Goal: Transaction & Acquisition: Book appointment/travel/reservation

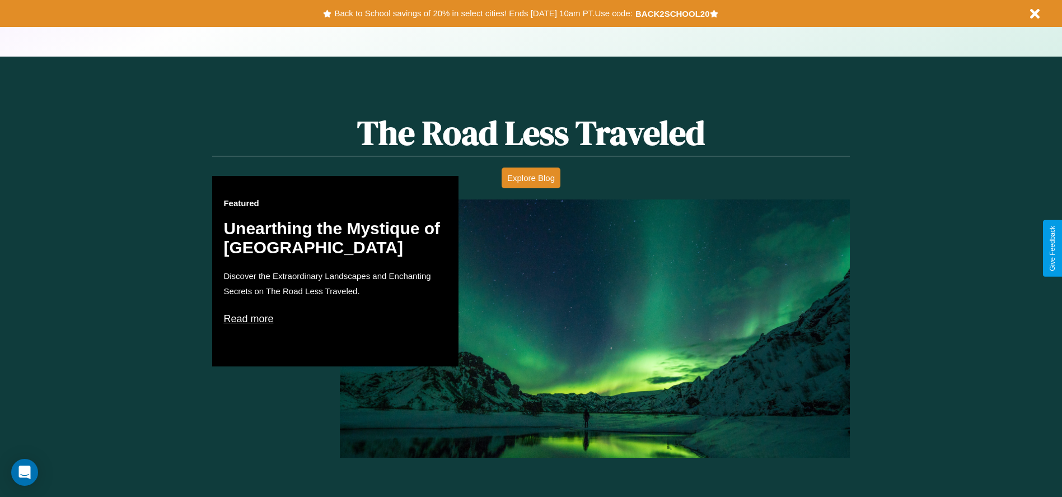
scroll to position [640, 0]
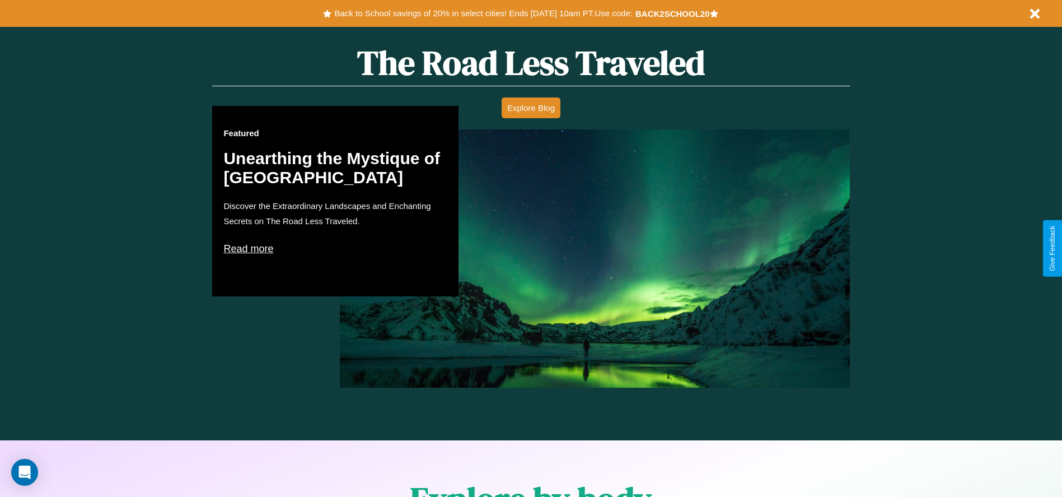
click at [335, 248] on p "Read more" at bounding box center [335, 249] width 224 height 18
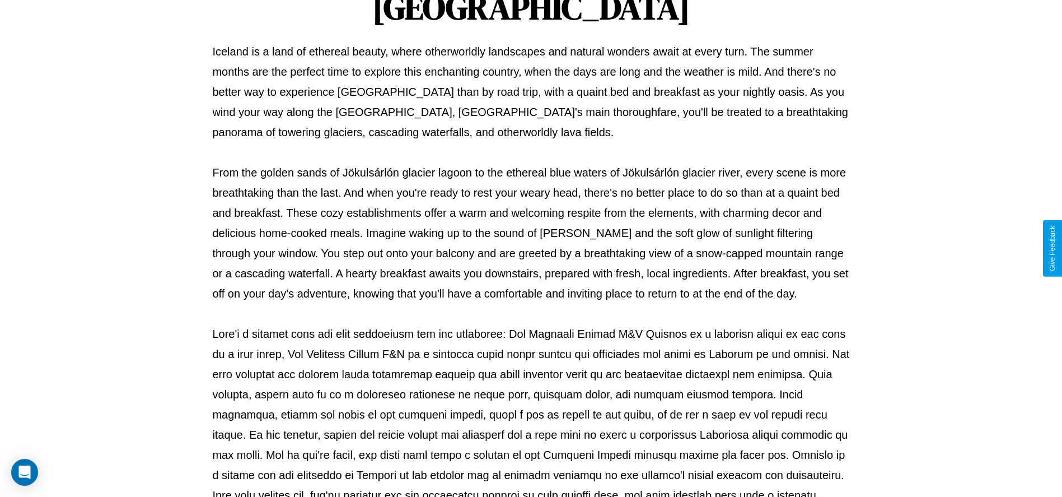
scroll to position [371, 0]
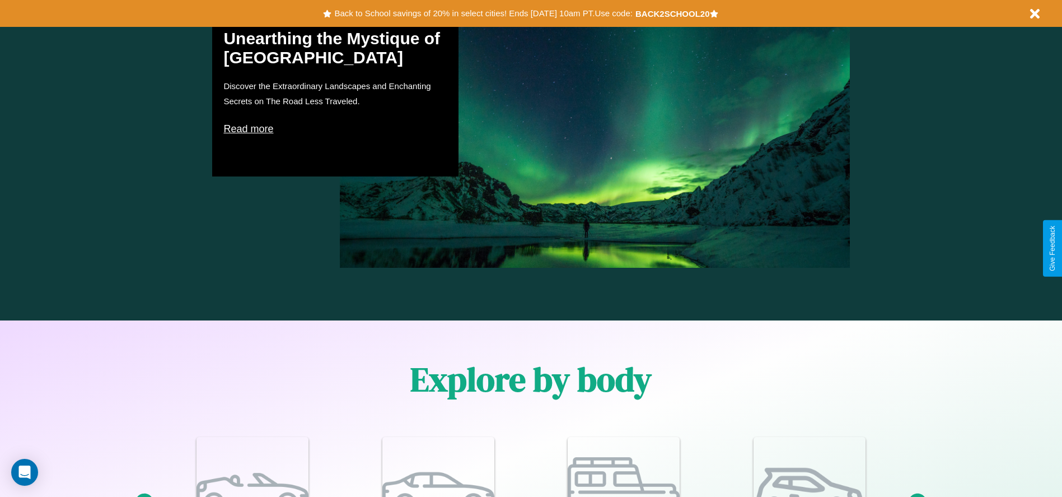
scroll to position [1607, 0]
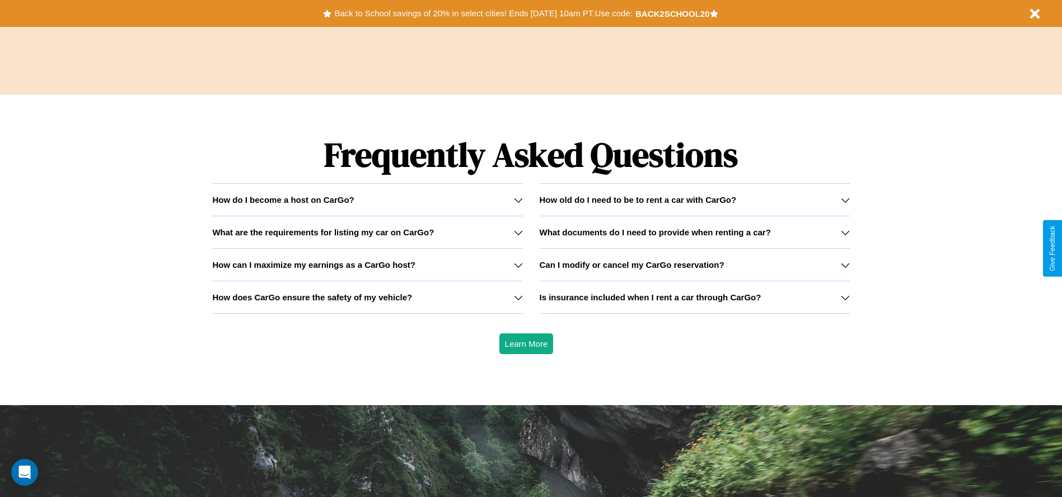
click at [518, 297] on icon at bounding box center [518, 297] width 9 height 9
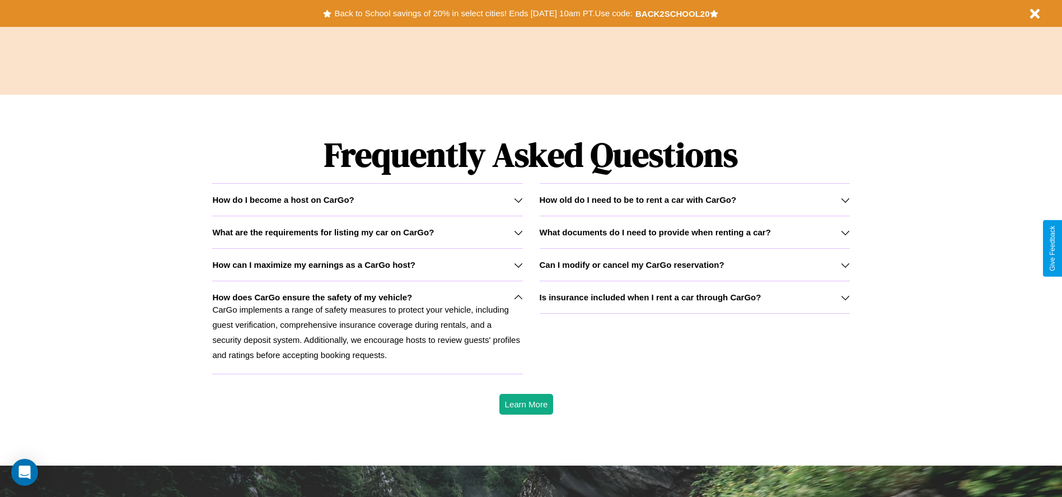
click at [694, 232] on h3 "What documents do I need to provide when renting a car?" at bounding box center [655, 232] width 231 height 10
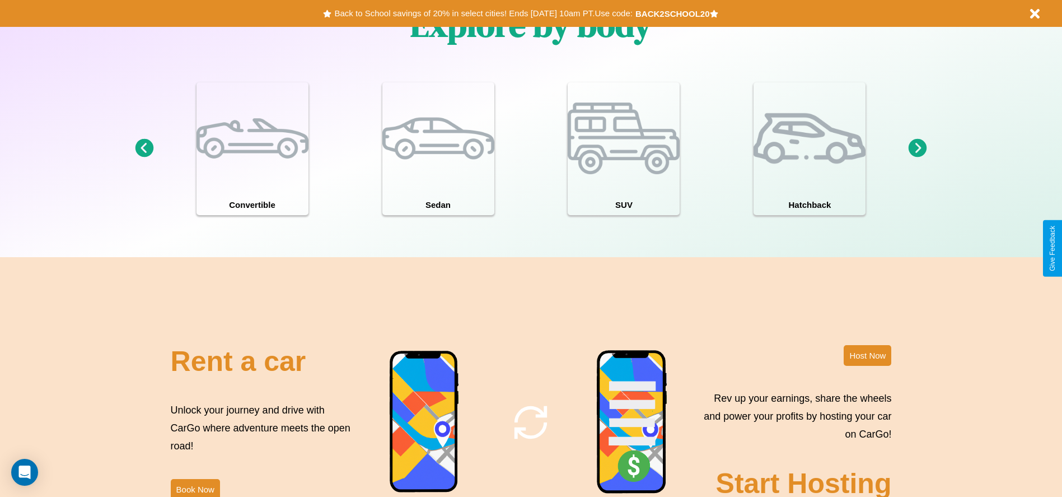
scroll to position [0, 0]
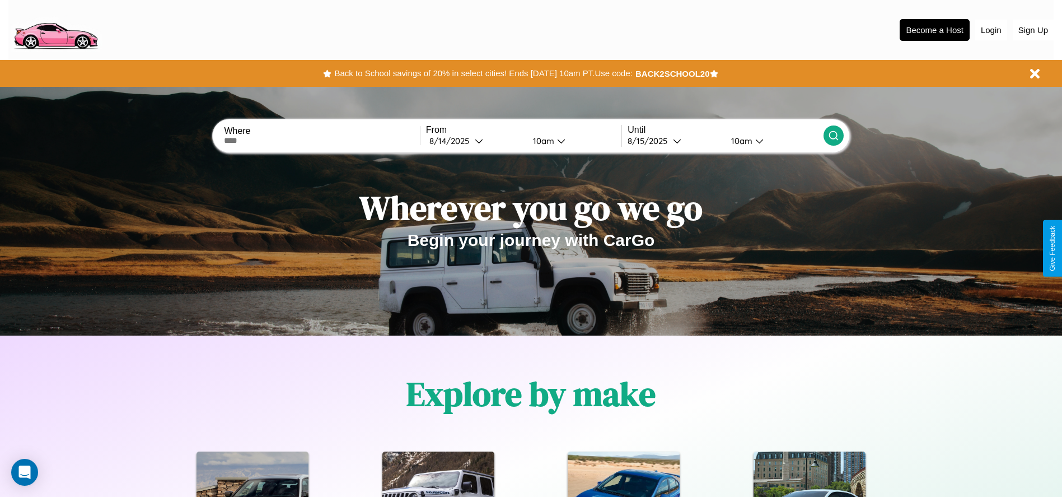
click at [322, 141] on input "text" at bounding box center [321, 140] width 195 height 9
type input "*******"
click at [475, 141] on icon at bounding box center [479, 141] width 8 height 8
select select "*"
select select "****"
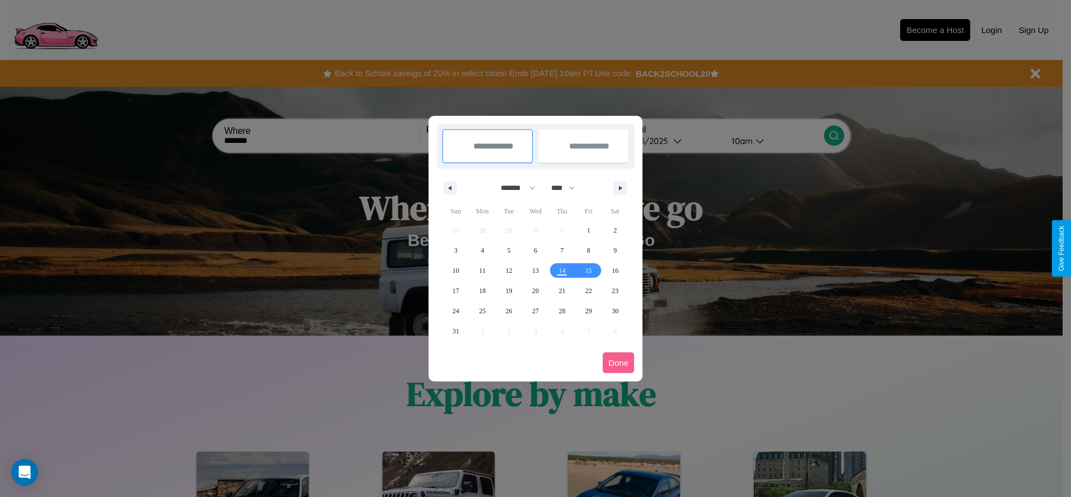
click at [513, 188] on select "******* ******** ***** ***** *** **** **** ****** ********* ******* ******** **…" at bounding box center [516, 188] width 48 height 18
select select "**"
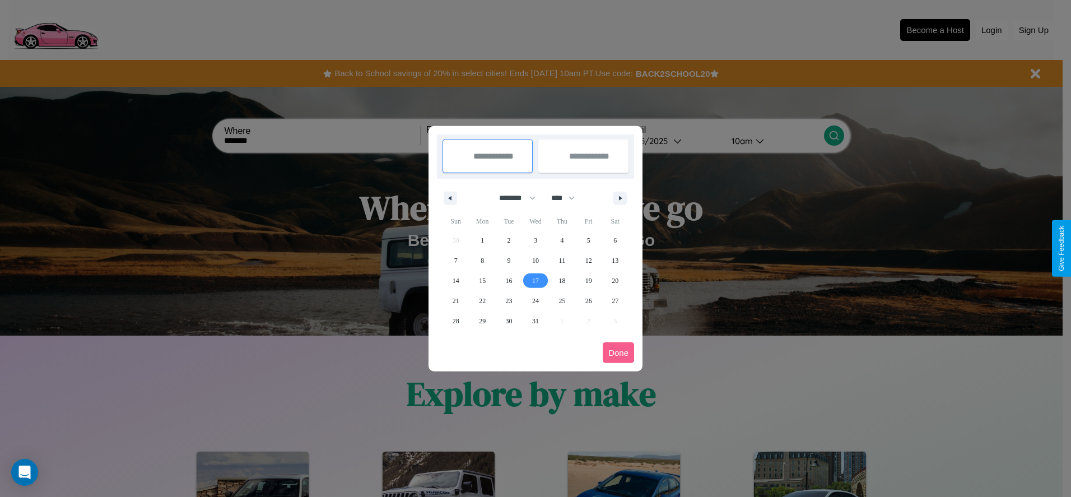
click at [535, 280] on span "17" at bounding box center [535, 280] width 7 height 20
type input "**********"
click at [535, 300] on span "24" at bounding box center [535, 301] width 7 height 20
type input "**********"
click at [618, 352] on button "Done" at bounding box center [618, 352] width 31 height 21
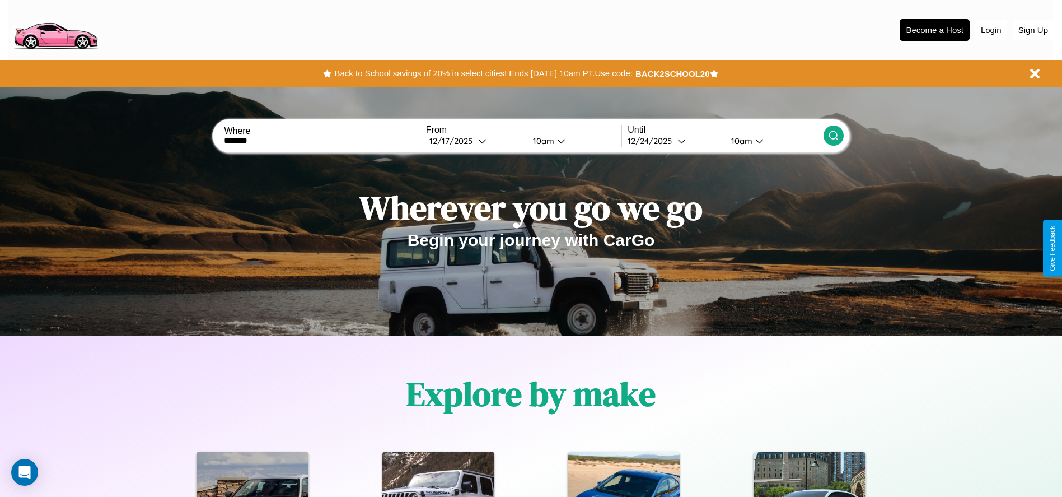
click at [833, 136] on icon at bounding box center [833, 135] width 11 height 11
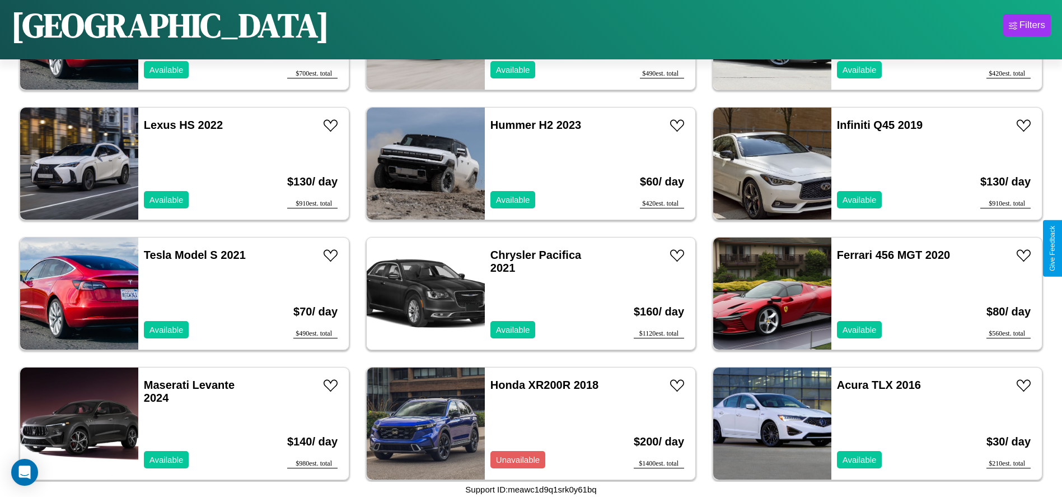
scroll to position [4023, 0]
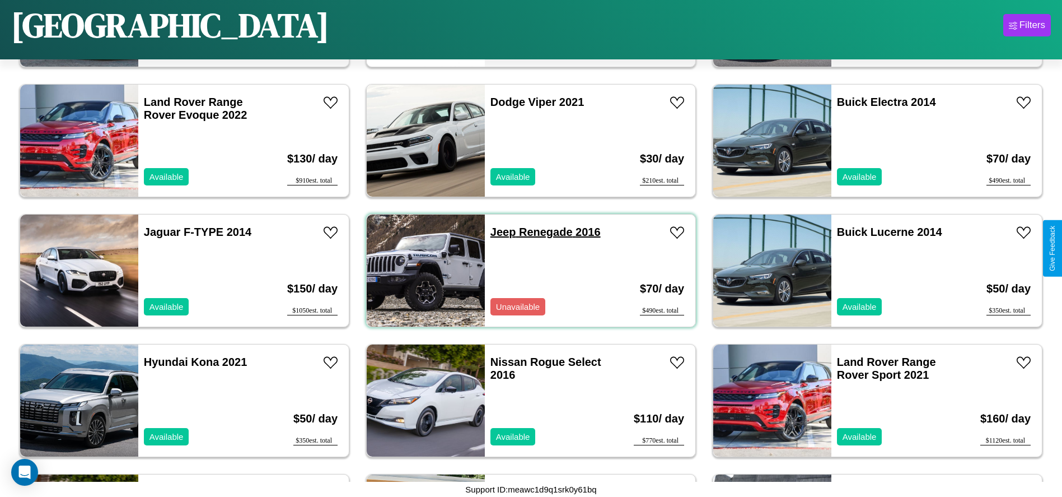
click at [499, 232] on link "Jeep Renegade 2016" at bounding box center [546, 232] width 110 height 12
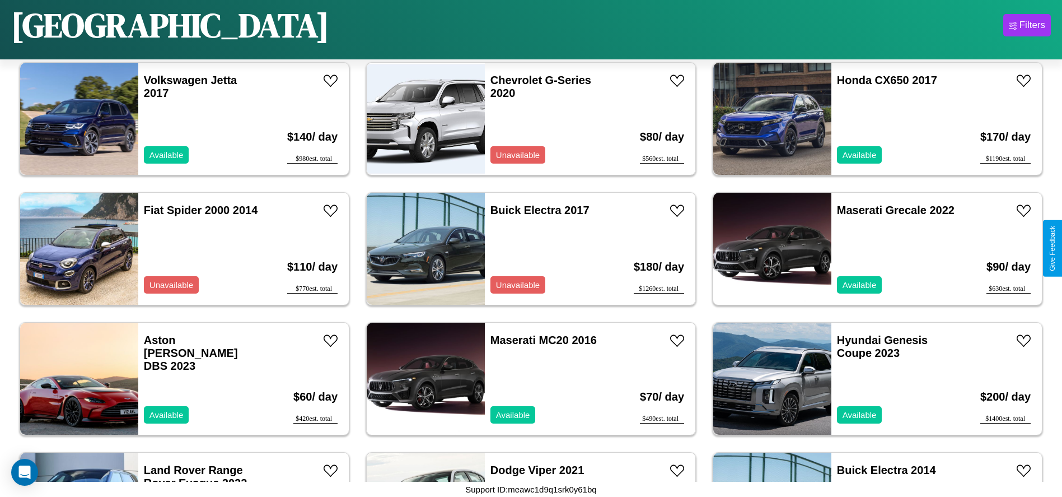
scroll to position [3633, 0]
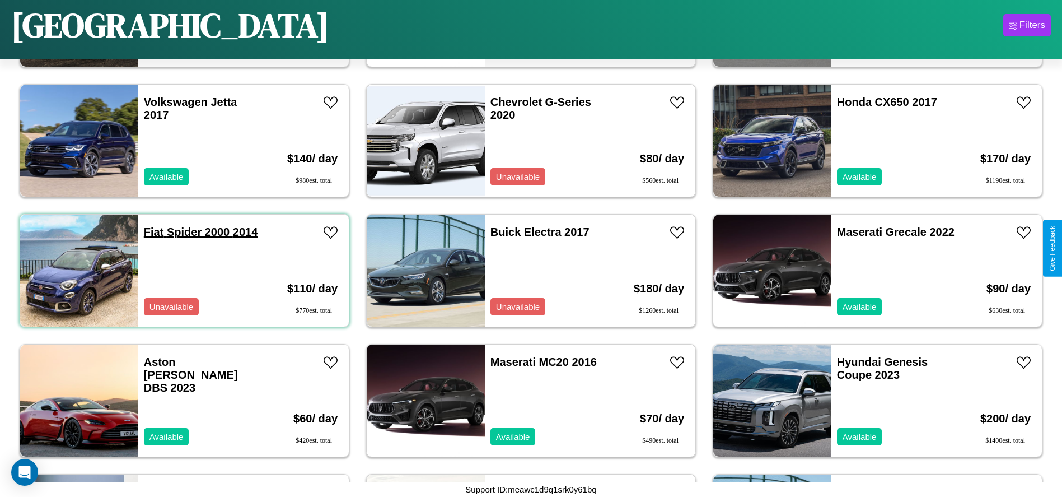
click at [152, 232] on link "Fiat Spider 2000 2014" at bounding box center [201, 232] width 114 height 12
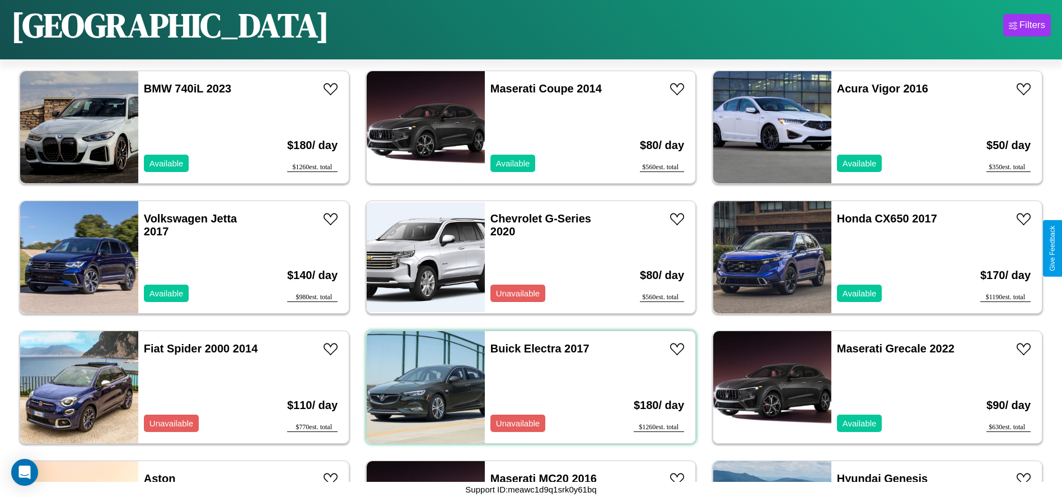
scroll to position [2983, 0]
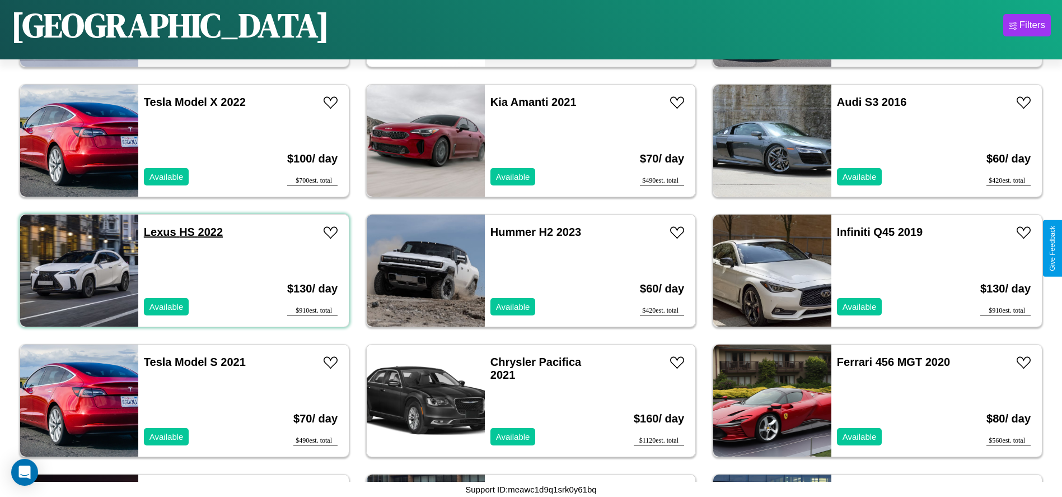
click at [158, 232] on link "Lexus HS 2022" at bounding box center [183, 232] width 79 height 12
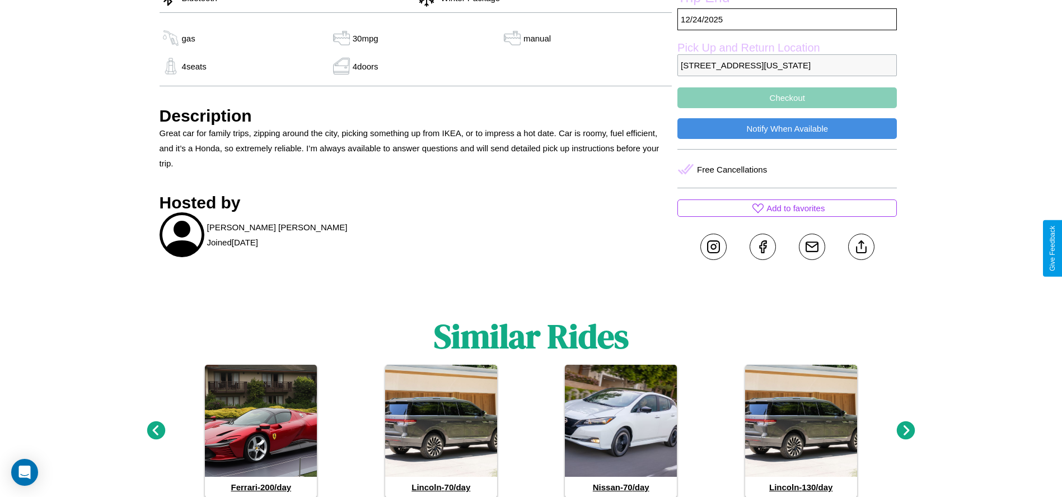
scroll to position [521, 0]
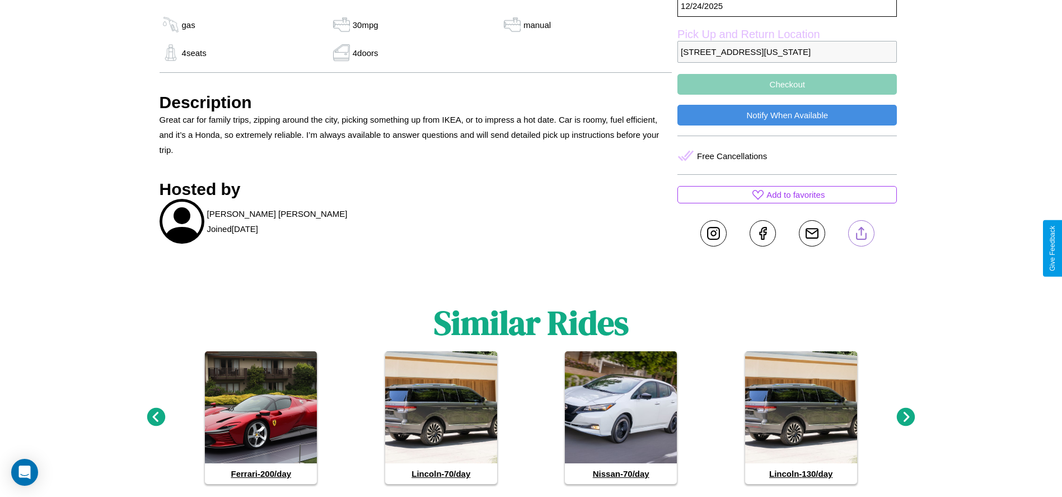
click at [861, 235] on line at bounding box center [861, 231] width 0 height 8
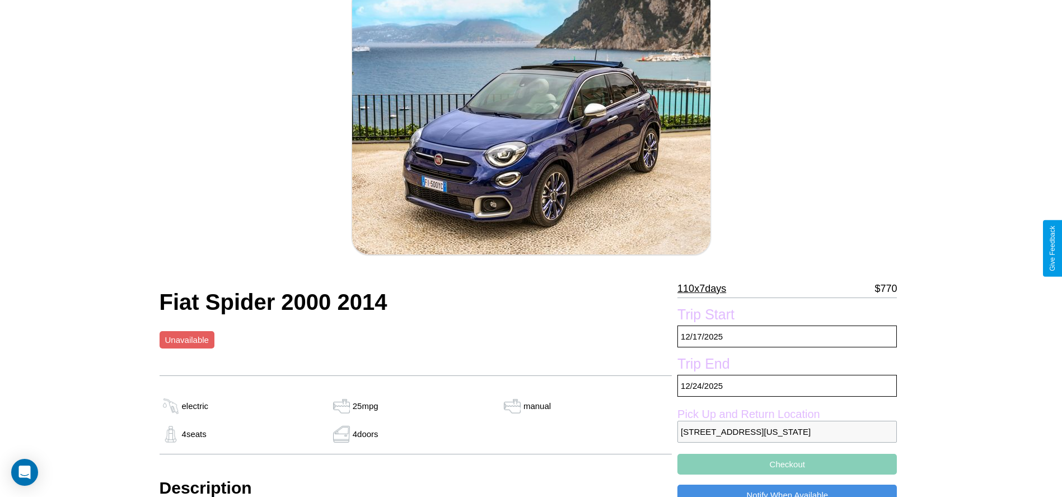
scroll to position [305, 0]
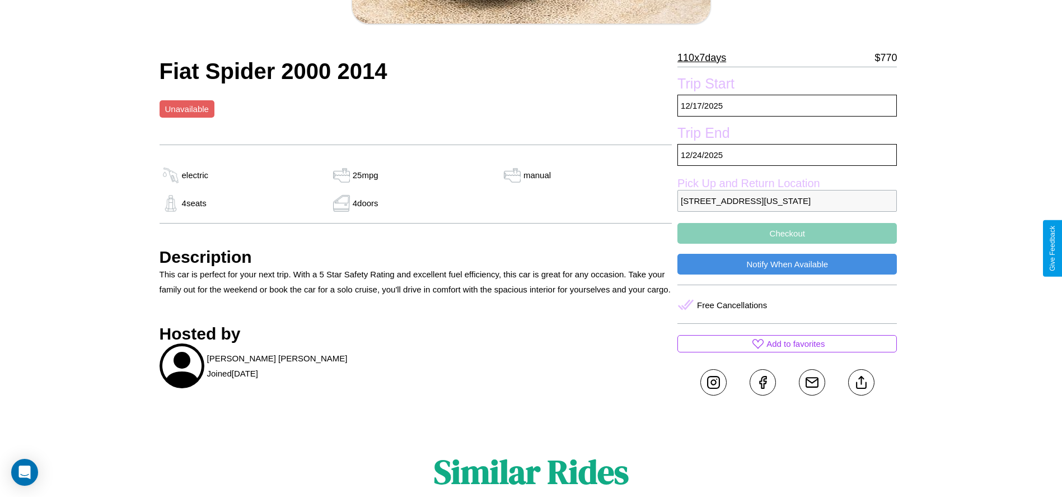
click at [787, 244] on button "Checkout" at bounding box center [788, 233] width 220 height 21
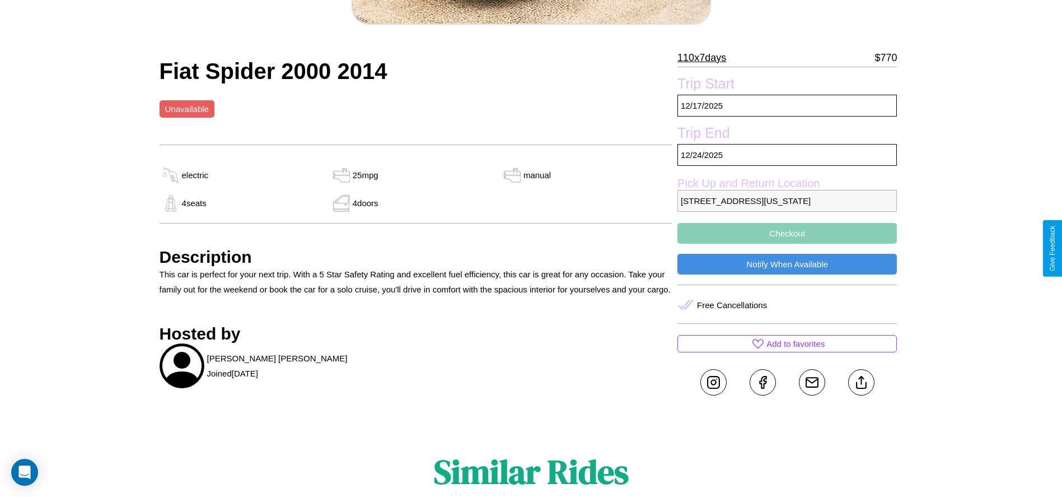
click at [787, 244] on button "Checkout" at bounding box center [788, 233] width 220 height 21
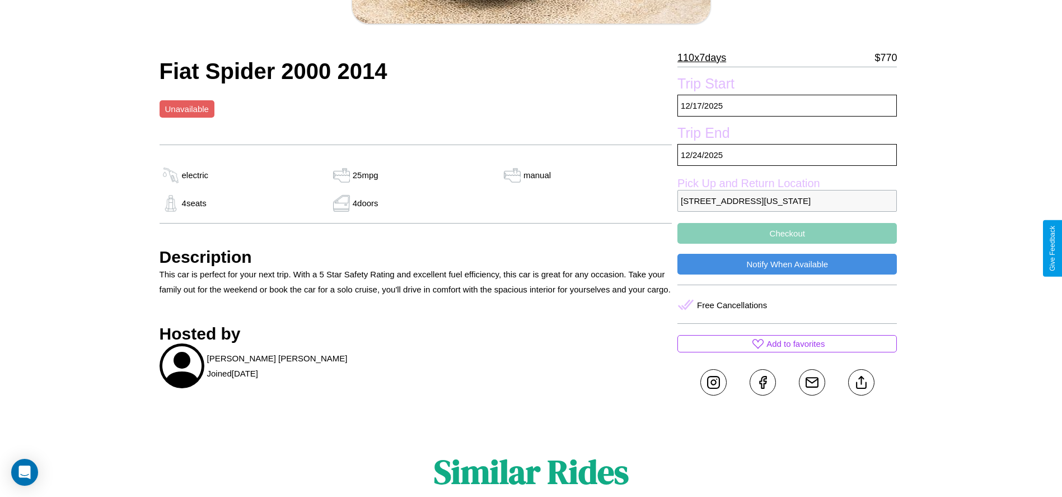
click at [787, 244] on button "Checkout" at bounding box center [788, 233] width 220 height 21
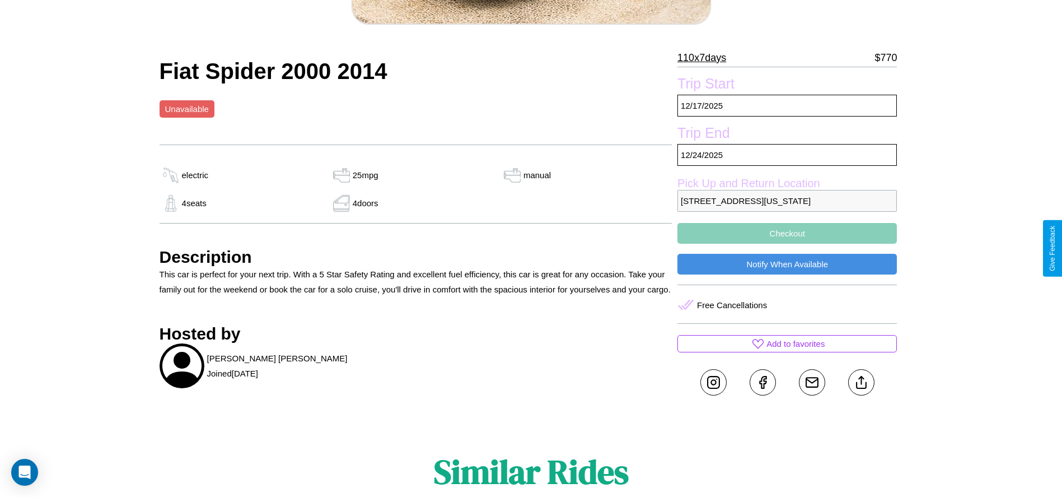
click at [787, 244] on button "Checkout" at bounding box center [788, 233] width 220 height 21
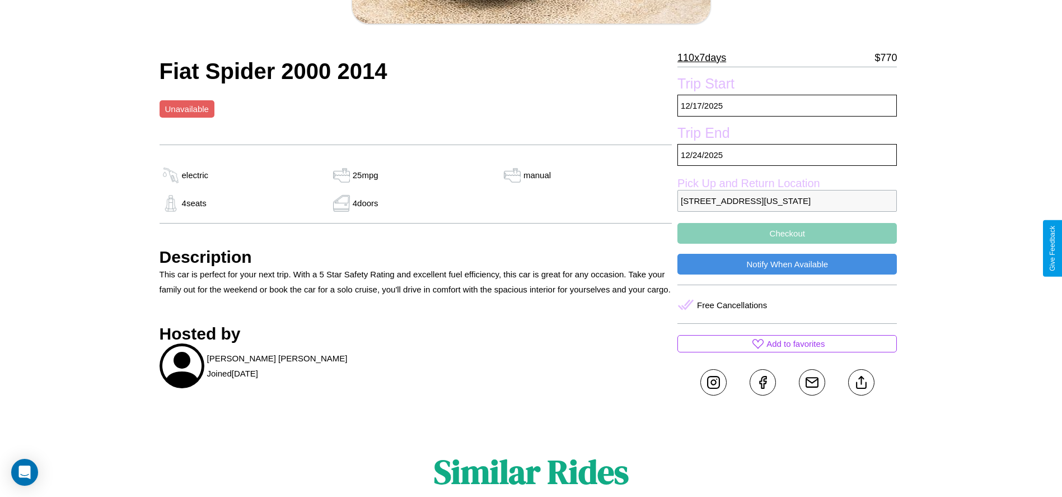
click at [787, 244] on button "Checkout" at bounding box center [788, 233] width 220 height 21
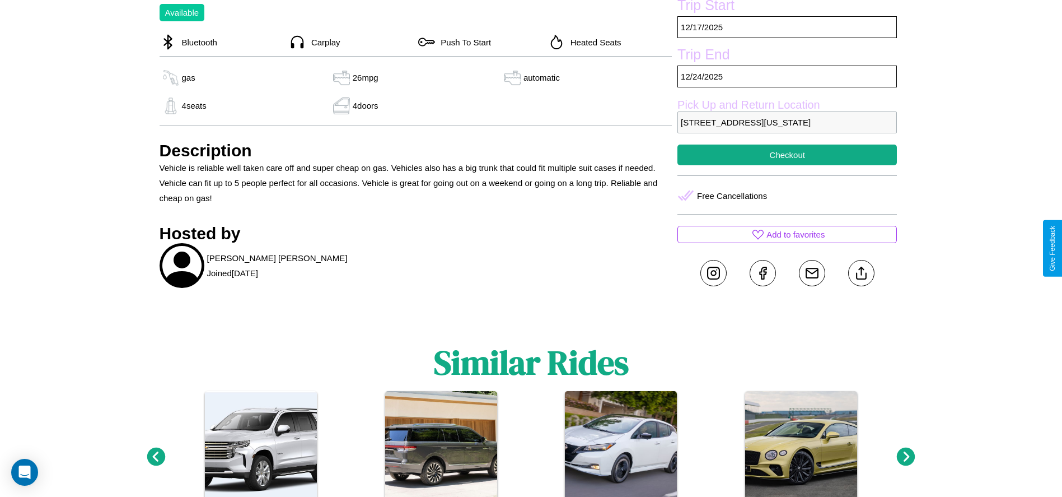
scroll to position [385, 0]
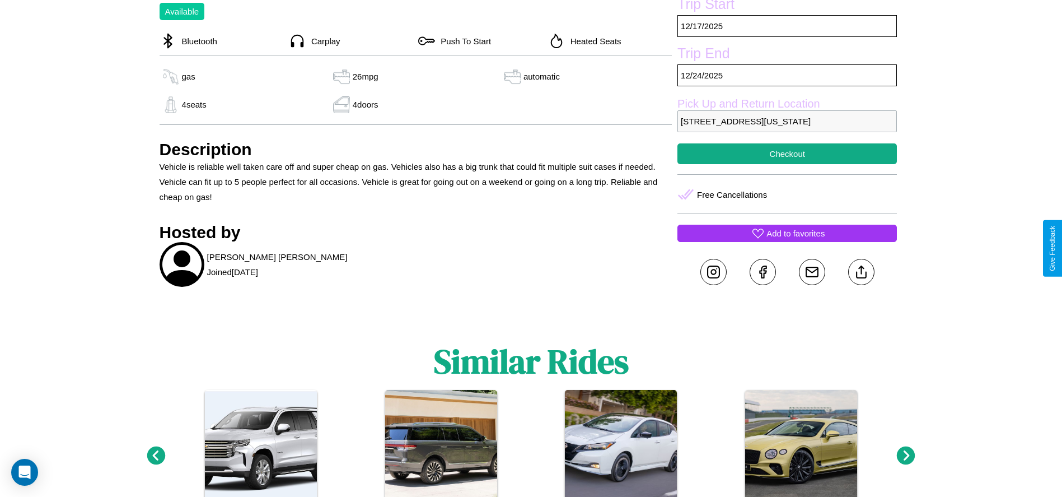
click at [787, 241] on p "Add to favorites" at bounding box center [796, 233] width 58 height 15
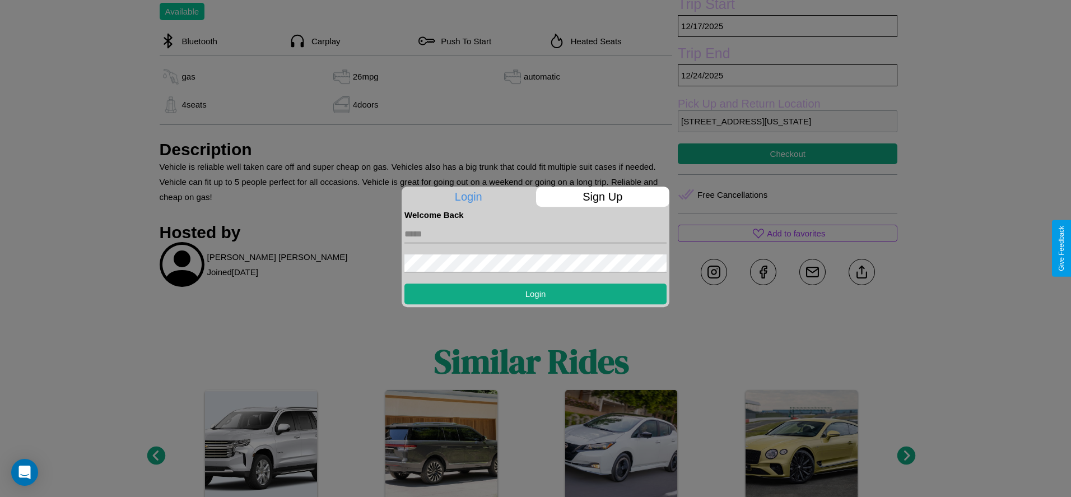
click at [535, 234] on input "text" at bounding box center [535, 234] width 262 height 18
type input "**********"
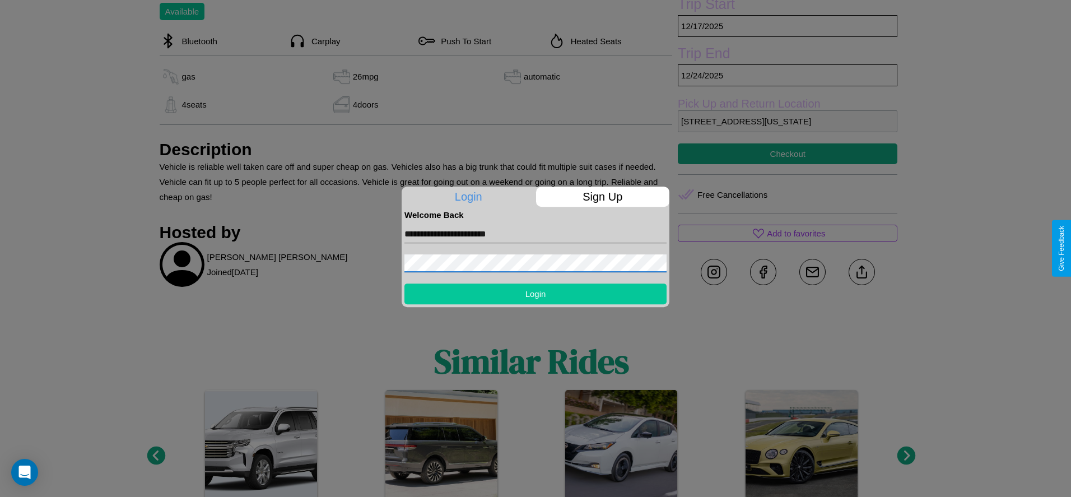
click at [535, 293] on button "Login" at bounding box center [535, 293] width 262 height 21
